Goal: Navigation & Orientation: Find specific page/section

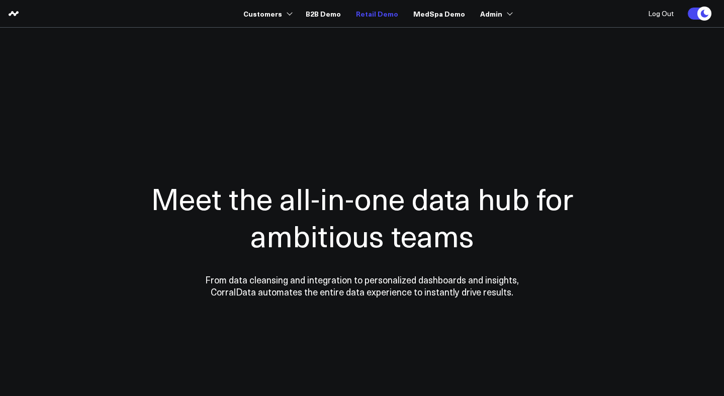
click at [382, 13] on link "Retail Demo" at bounding box center [377, 14] width 42 height 18
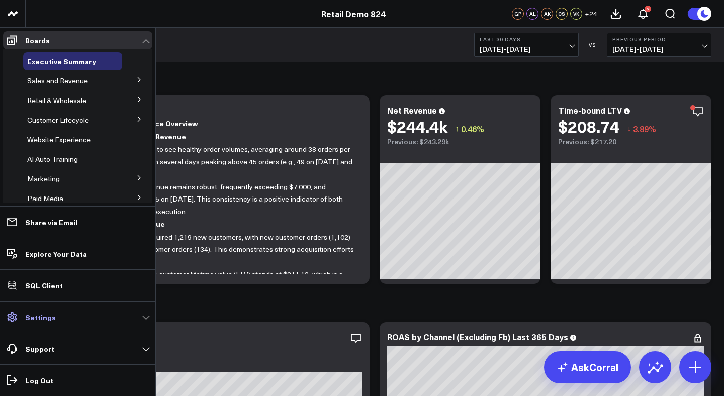
click at [54, 321] on link "Settings" at bounding box center [77, 317] width 149 height 18
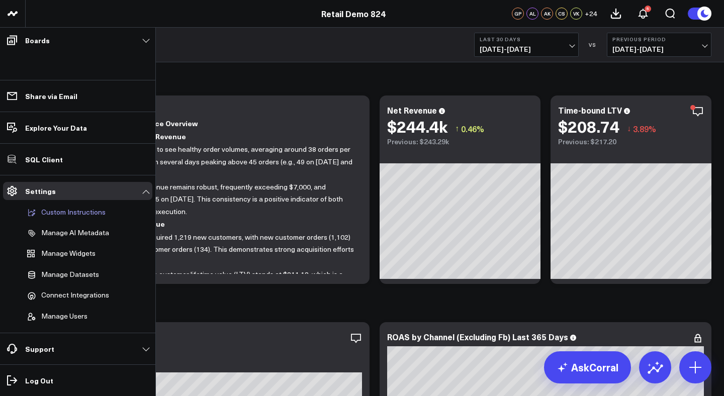
click at [80, 212] on p "Custom Instructions" at bounding box center [73, 212] width 64 height 9
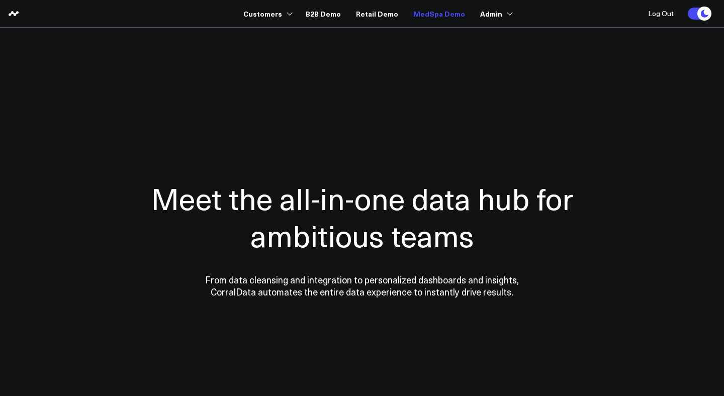
click at [435, 13] on link "MedSpa Demo" at bounding box center [439, 14] width 52 height 18
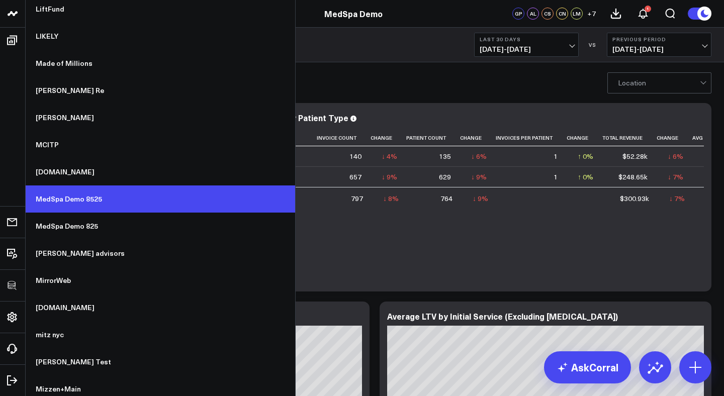
scroll to position [4481, 0]
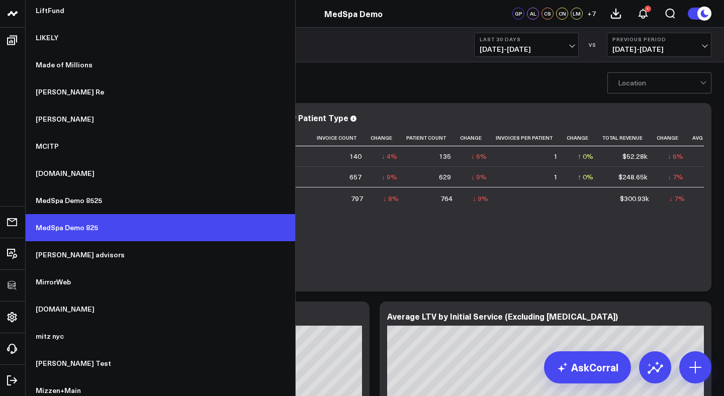
click at [84, 229] on link "MedSpa Demo 825" at bounding box center [161, 227] width 270 height 27
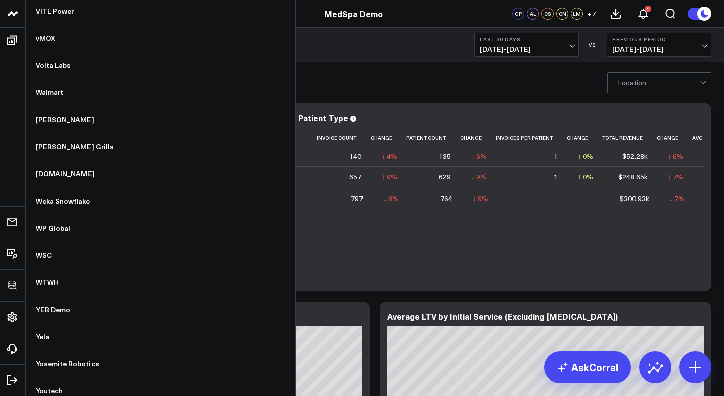
scroll to position [7803, 0]
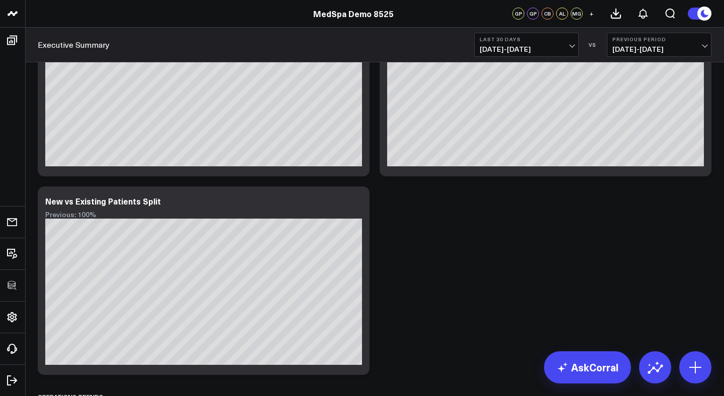
scroll to position [1439, 0]
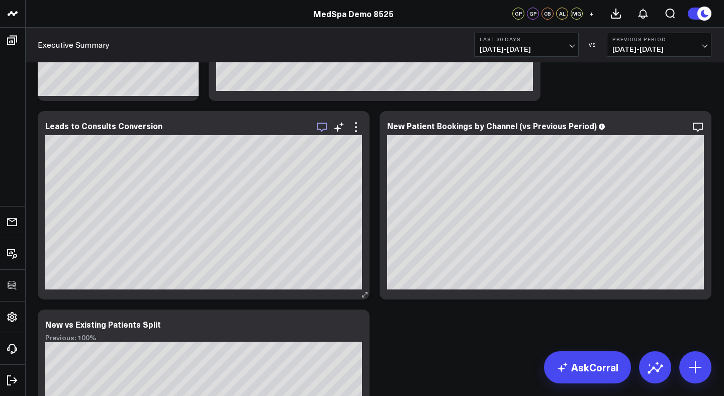
click at [322, 125] on icon "button" at bounding box center [322, 127] width 12 height 12
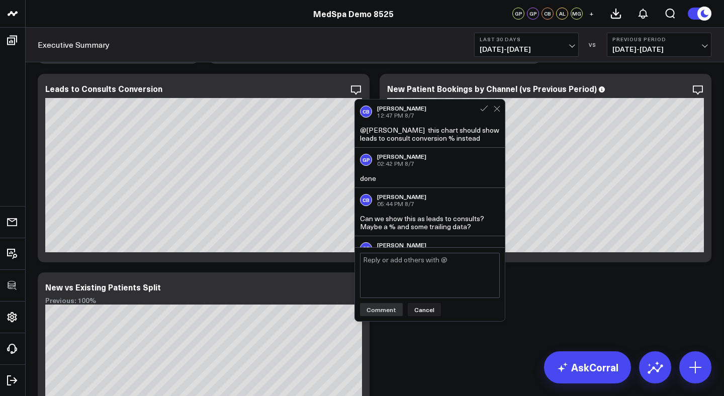
scroll to position [37, 0]
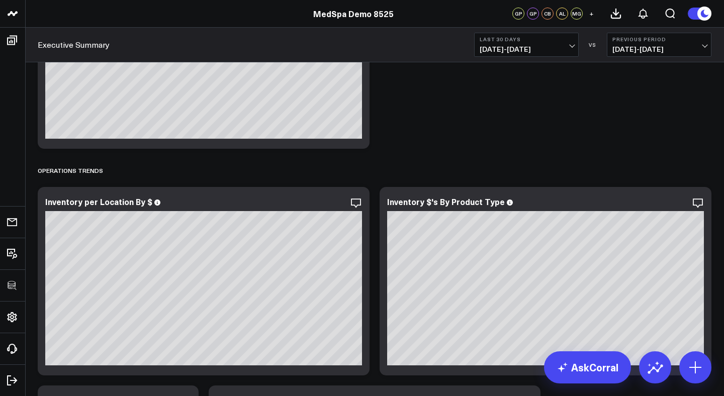
scroll to position [1790, 0]
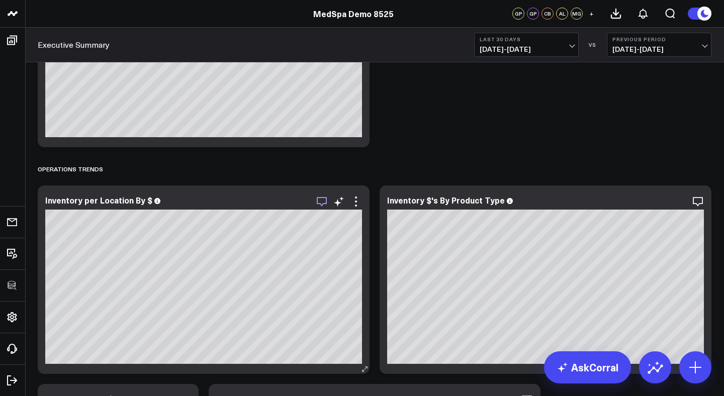
click at [319, 202] on icon "button" at bounding box center [322, 202] width 12 height 12
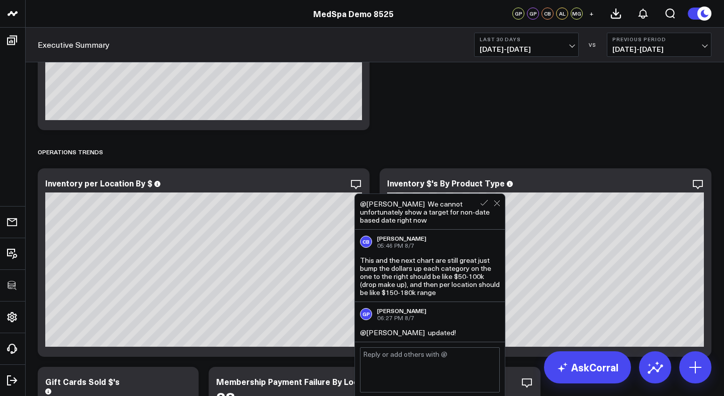
scroll to position [1798, 0]
